Goal: Information Seeking & Learning: Find contact information

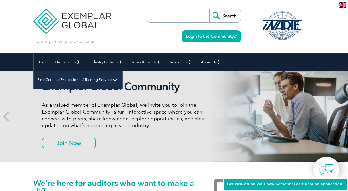
click at [122, 71] on link "Find Certified Professional / Training Provider" at bounding box center [78, 80] width 89 height 18
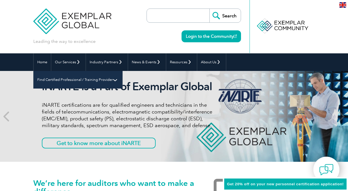
click at [122, 71] on link "Find Certified Professional / Training Provider" at bounding box center [78, 80] width 89 height 18
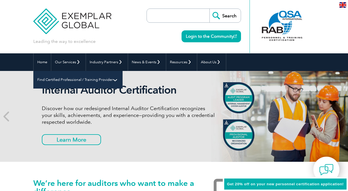
click at [122, 71] on link "Find Certified Professional / Training Provider" at bounding box center [78, 80] width 89 height 18
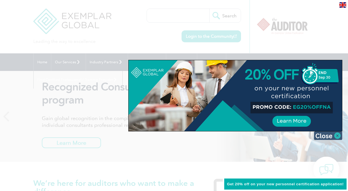
click at [336, 138] on img at bounding box center [328, 136] width 28 height 9
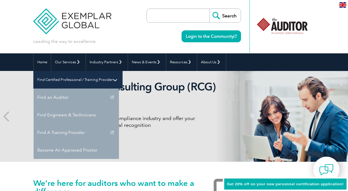
click at [122, 71] on link "Find Certified Professional / Training Provider" at bounding box center [78, 80] width 89 height 18
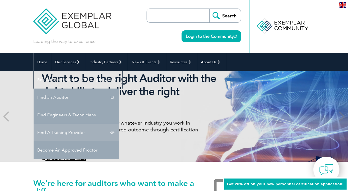
click at [119, 124] on link "Find A Training Provider" at bounding box center [76, 133] width 85 height 18
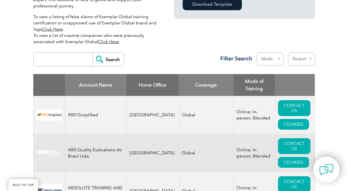
scroll to position [189, 0]
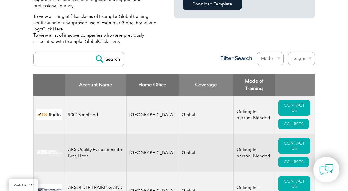
click at [74, 52] on input "search" at bounding box center [64, 59] width 56 height 14
type input "takeed"
click at [96, 53] on input "Search" at bounding box center [108, 59] width 31 height 14
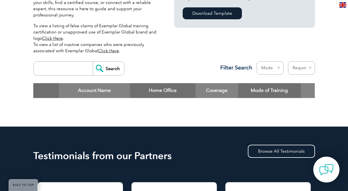
scroll to position [163, 0]
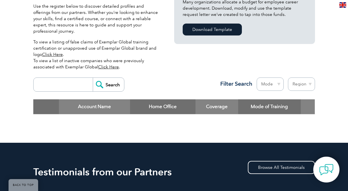
click at [76, 85] on input "search" at bounding box center [64, 85] width 56 height 14
type input "quality leader"
click at [93, 78] on input "Search" at bounding box center [108, 85] width 31 height 14
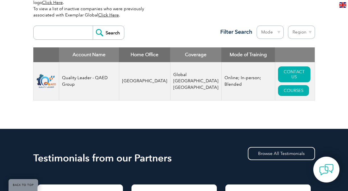
scroll to position [216, 0]
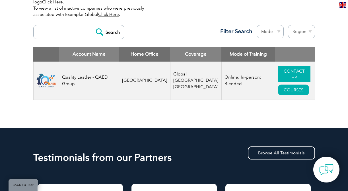
click at [285, 72] on link "CONTACT US" at bounding box center [294, 74] width 32 height 16
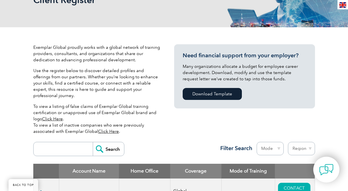
scroll to position [0, 0]
